Goal: Task Accomplishment & Management: Use online tool/utility

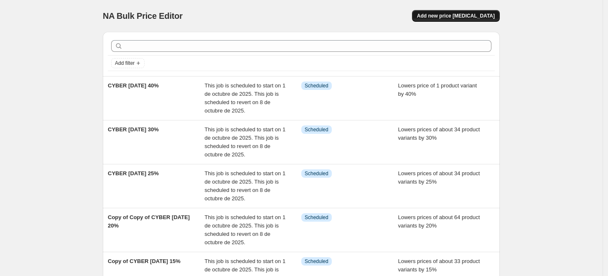
click at [458, 14] on span "Add new price [MEDICAL_DATA]" at bounding box center [456, 16] width 78 height 7
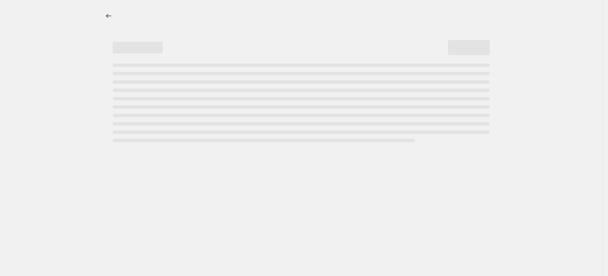
select select "percentage"
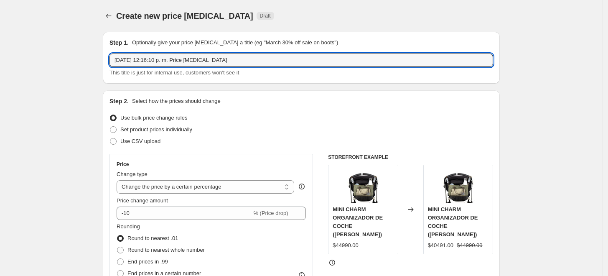
drag, startPoint x: 237, startPoint y: 58, endPoint x: 104, endPoint y: 54, distance: 133.4
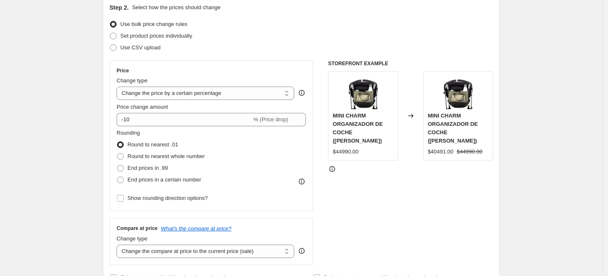
scroll to position [139, 0]
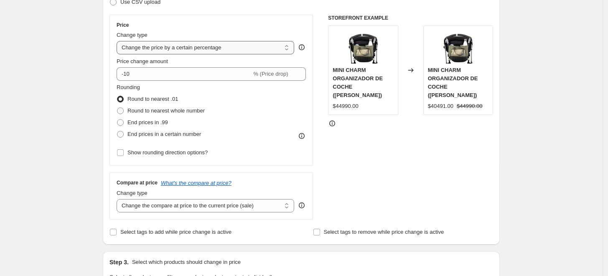
type input "PRUEBA VIVI"
click at [212, 48] on select "Change the price to a certain amount Change the price by a certain amount Chang…" at bounding box center [206, 47] width 178 height 13
click at [119, 41] on select "Change the price to a certain amount Change the price by a certain amount Chang…" at bounding box center [206, 47] width 178 height 13
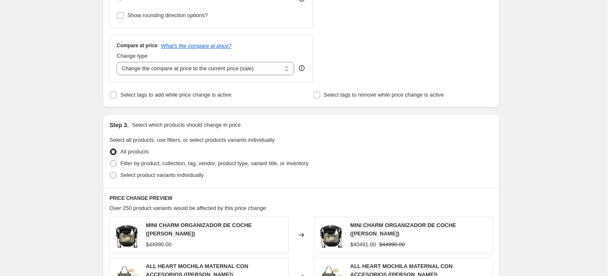
scroll to position [278, 0]
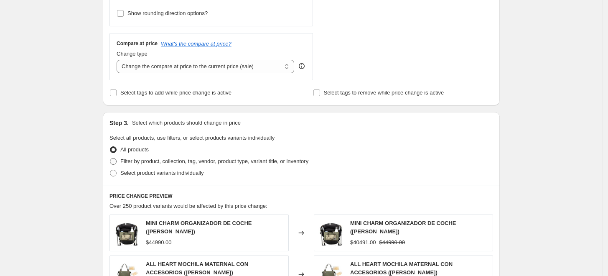
click at [121, 160] on label "Filter by product, collection, tag, vendor, product type, variant title, or inv…" at bounding box center [209, 161] width 199 height 12
click at [110, 158] on input "Filter by product, collection, tag, vendor, product type, variant title, or inv…" at bounding box center [110, 158] width 0 height 0
radio input "true"
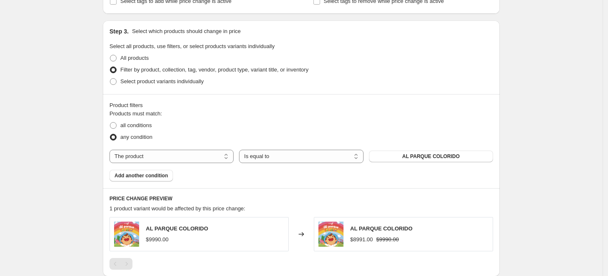
scroll to position [371, 0]
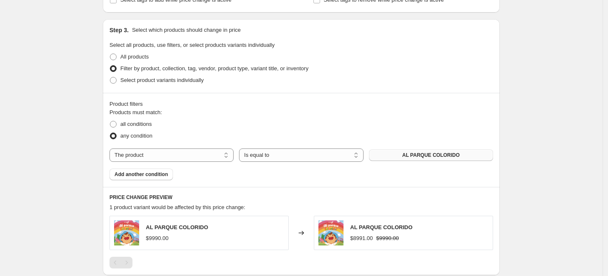
click at [396, 157] on button "AL PARQUE COLORIDO" at bounding box center [431, 155] width 124 height 12
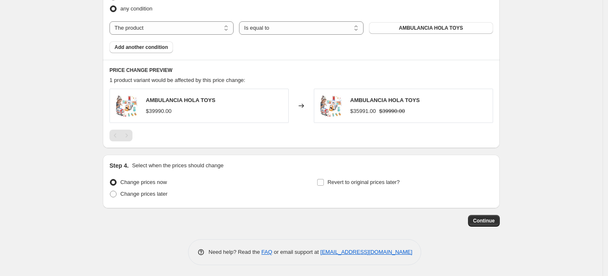
scroll to position [500, 0]
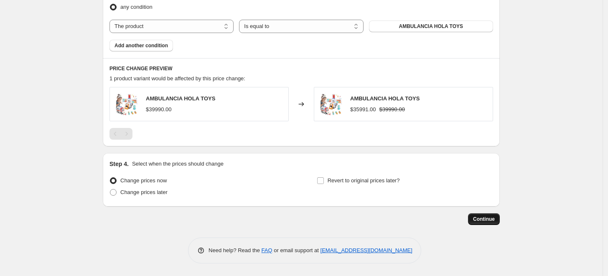
click at [492, 217] on span "Continue" at bounding box center [484, 219] width 22 height 7
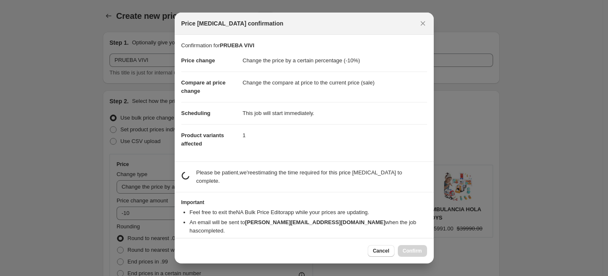
scroll to position [0, 0]
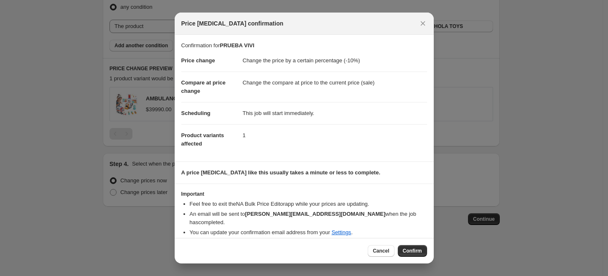
click at [418, 250] on span "Confirm" at bounding box center [412, 250] width 19 height 7
type input "PRUEBA VIVI"
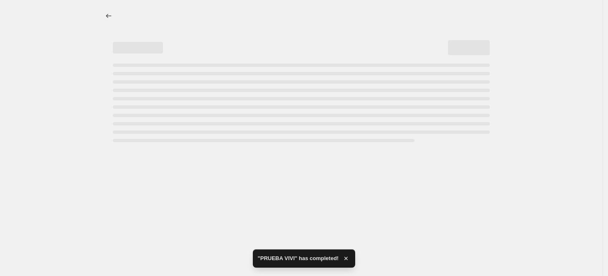
select select "percentage"
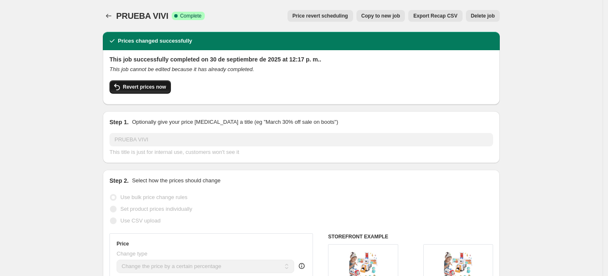
click at [140, 88] on span "Revert prices now" at bounding box center [144, 87] width 43 height 7
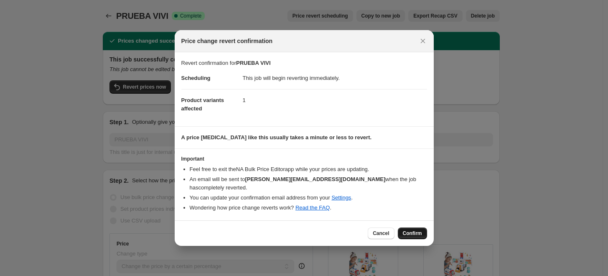
click at [406, 230] on span "Confirm" at bounding box center [412, 233] width 19 height 7
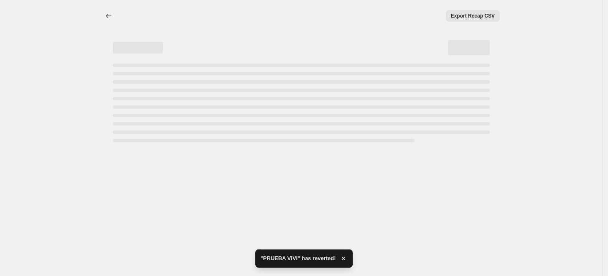
select select "percentage"
